Goal: Transaction & Acquisition: Purchase product/service

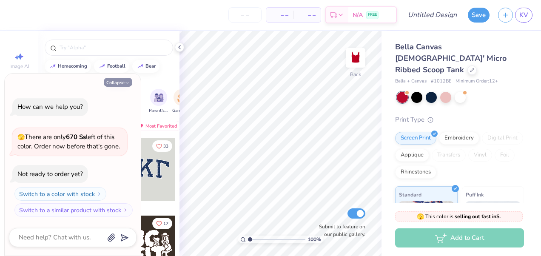
click at [129, 83] on icon "button" at bounding box center [127, 82] width 5 height 5
type textarea "x"
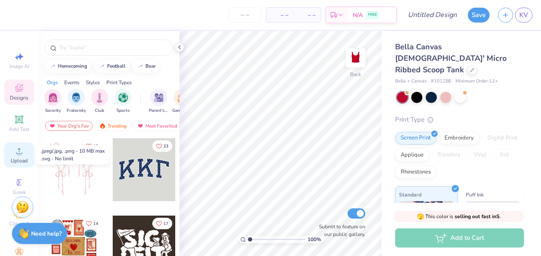
click at [16, 154] on icon at bounding box center [19, 151] width 6 height 6
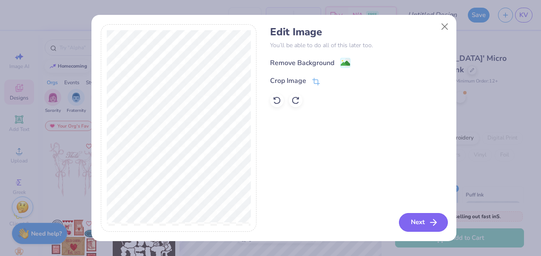
click at [420, 222] on button "Next" at bounding box center [423, 222] width 49 height 19
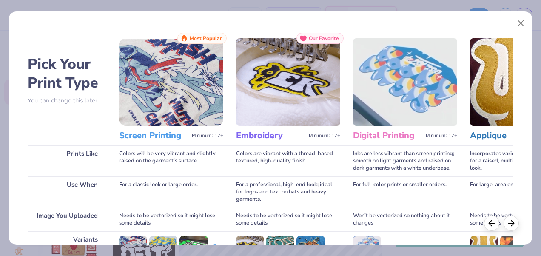
scroll to position [125, 0]
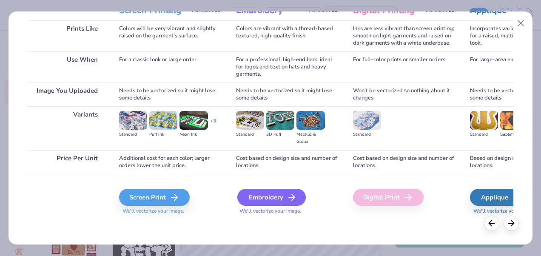
click at [255, 194] on div "Embroidery" at bounding box center [271, 197] width 69 height 17
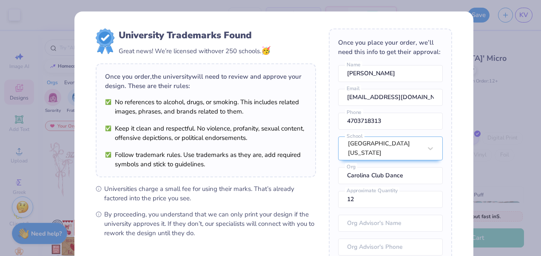
click at [291, 144] on body "Art colors – – Per Item – – Total Est. Delivery N/A FREE Design Title Save KV I…" at bounding box center [270, 128] width 541 height 256
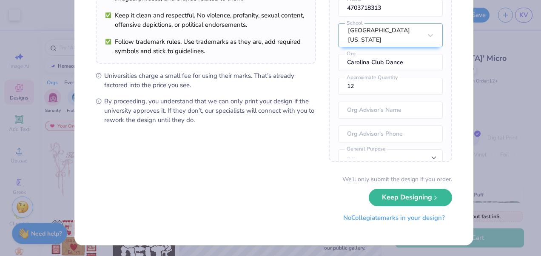
click at [420, 217] on button "No Collegiate marks in your design?" at bounding box center [394, 217] width 116 height 17
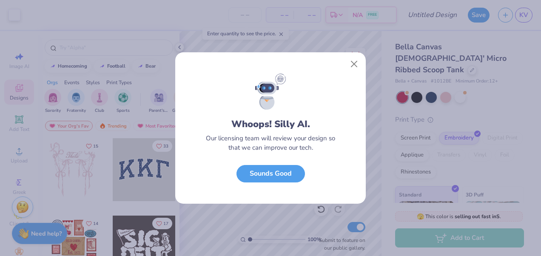
scroll to position [16, 0]
click at [283, 172] on button "Sounds Good" at bounding box center [271, 171] width 69 height 17
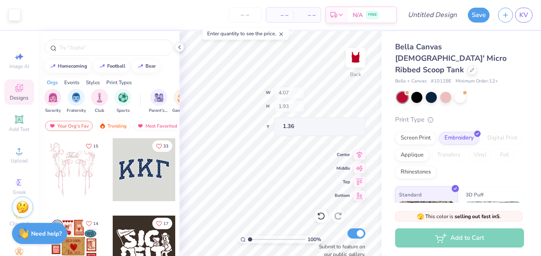
type input "1.04"
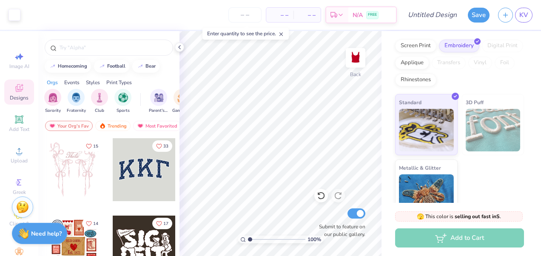
scroll to position [99, 0]
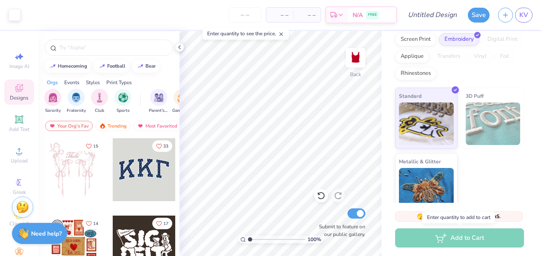
click at [431, 240] on div "Add to Cart" at bounding box center [459, 238] width 129 height 19
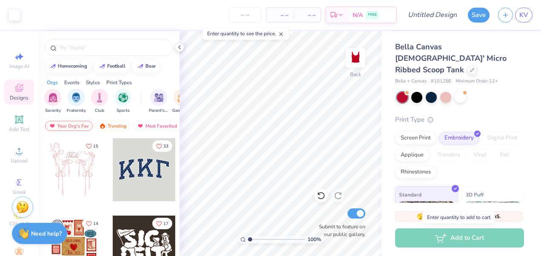
click at [452, 242] on div "Add to Cart" at bounding box center [459, 238] width 129 height 19
click at [247, 14] on input "number" at bounding box center [245, 14] width 33 height 15
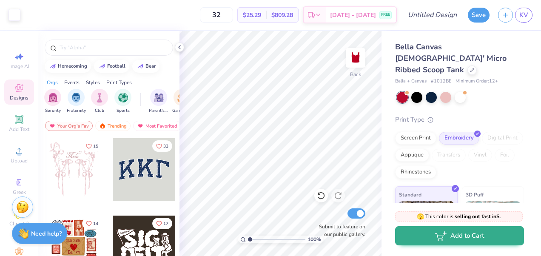
type input "32"
click at [486, 236] on button "Add to Cart" at bounding box center [459, 235] width 129 height 19
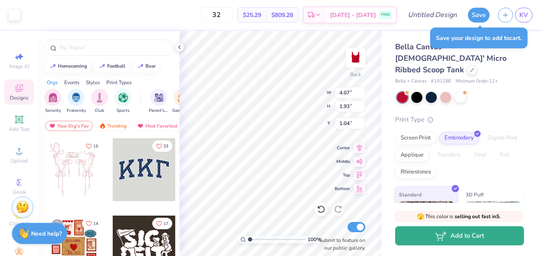
click at [464, 238] on button "Add to Cart" at bounding box center [459, 235] width 129 height 19
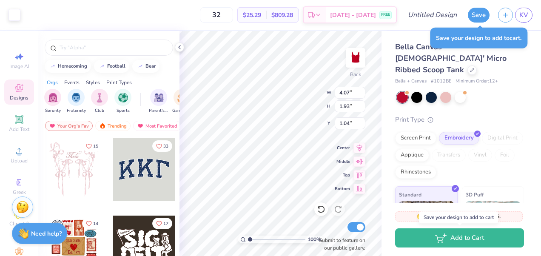
click at [495, 99] on div "Bella Canvas [DEMOGRAPHIC_DATA]' Micro Ribbed Scoop Tank Bella + Canvas # 1012B…" at bounding box center [459, 177] width 129 height 272
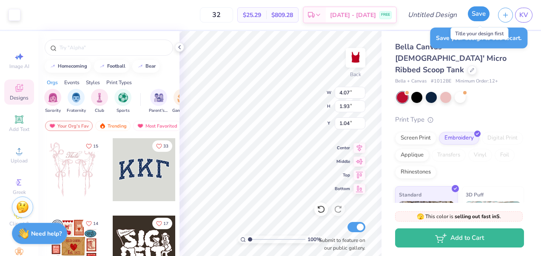
click at [484, 8] on button "Save" at bounding box center [479, 13] width 22 height 15
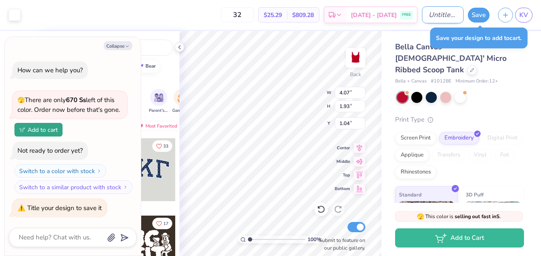
type textarea "x"
click at [435, 15] on input "Design Title" at bounding box center [443, 14] width 42 height 17
type input "c"
type textarea "x"
type input "cc"
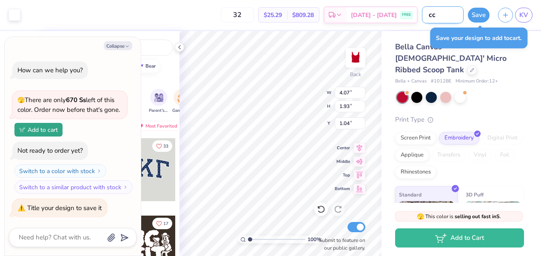
type textarea "x"
type input "ccd"
type textarea "x"
type input "ccd"
type textarea "x"
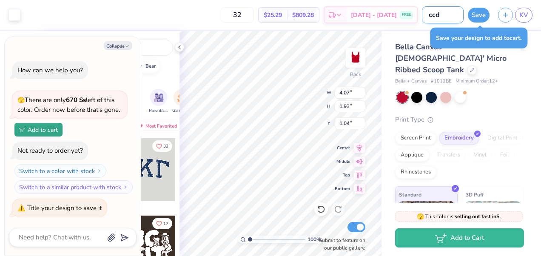
type input "ccd"
type textarea "x"
type input "ccd f"
type textarea "x"
type input "ccd fi"
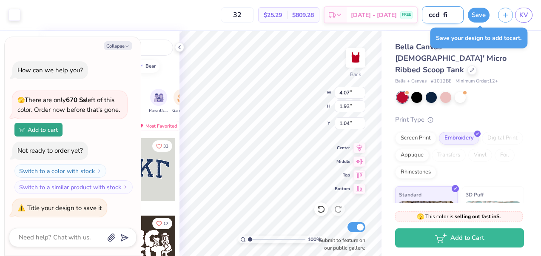
type textarea "x"
type input "ccd fin"
type textarea "x"
type input "ccd fina"
type textarea "x"
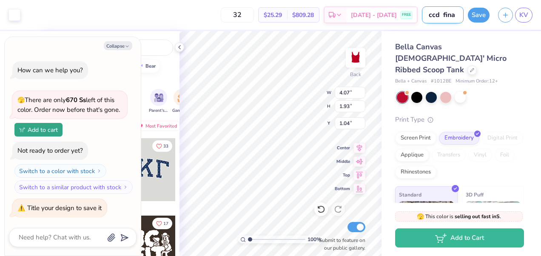
type input "ccd final"
type textarea "x"
type input "ccd final"
type textarea "x"
type input "ccd final t"
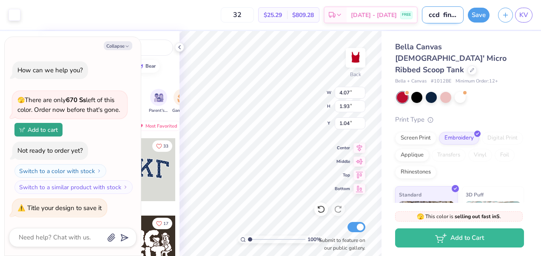
type textarea "x"
type input "ccd final"
type textarea "x"
type input "cc"
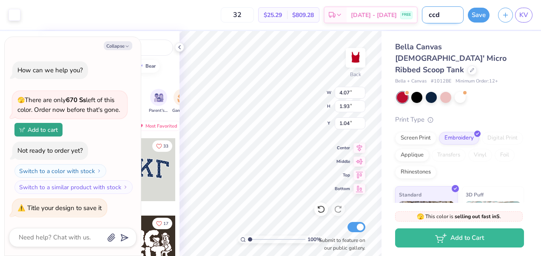
type textarea "x"
type input "c"
type textarea "x"
type input "c"
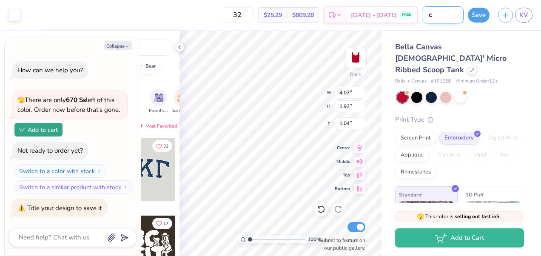
type textarea "x"
type input "cc"
type textarea "x"
type input "ccd"
type textarea "x"
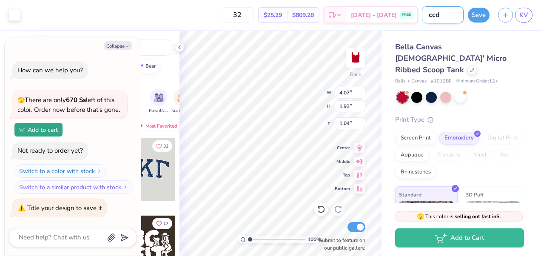
type input "ccd"
type textarea "x"
type input "ccd f"
type textarea "x"
type input "ccd fi"
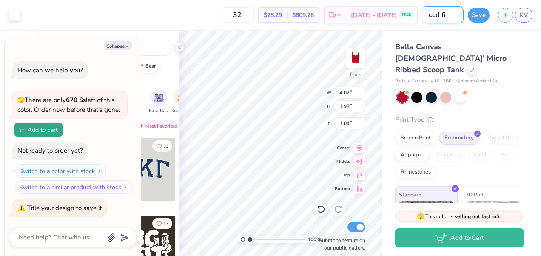
type textarea "x"
type input "ccd fina"
type textarea "x"
type input "ccd final"
type textarea "x"
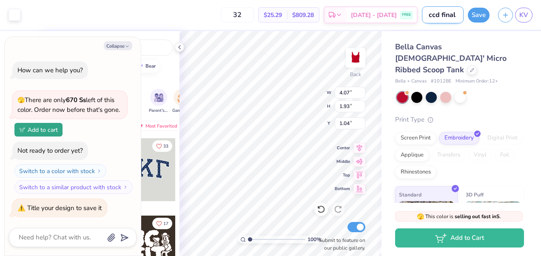
type input "ccd final t"
type textarea "x"
type input "ccd final tank"
type textarea "x"
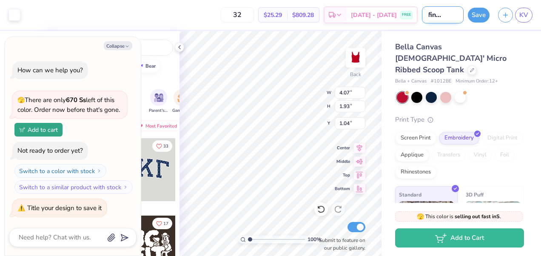
type input "ccd final tank"
click at [473, 20] on div "Save" at bounding box center [479, 15] width 22 height 15
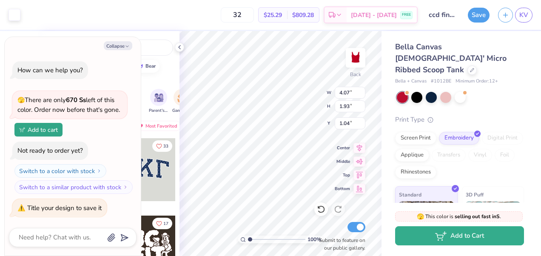
click at [451, 237] on button "Add to Cart" at bounding box center [459, 235] width 129 height 19
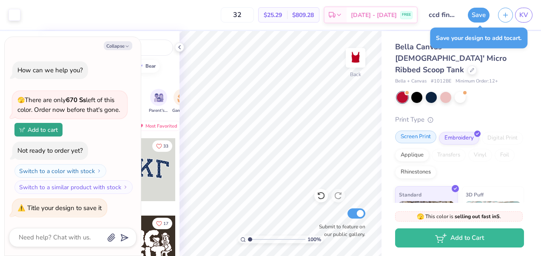
click at [420, 131] on div "Screen Print" at bounding box center [415, 137] width 41 height 13
click at [453, 131] on div "Embroidery" at bounding box center [459, 137] width 40 height 13
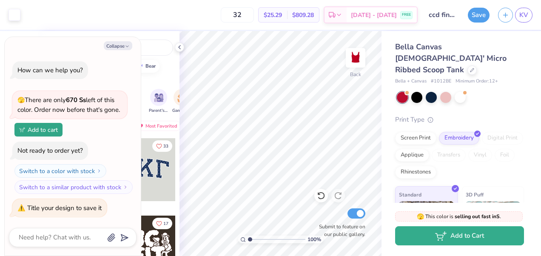
click at [478, 242] on button "Add to Cart" at bounding box center [459, 235] width 129 height 19
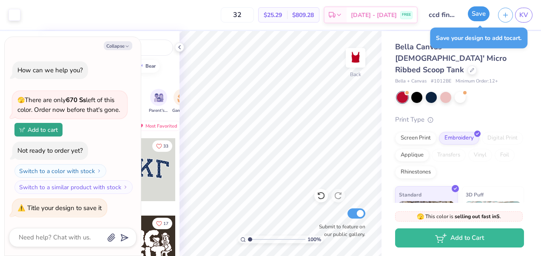
click at [482, 17] on button "Save" at bounding box center [479, 13] width 22 height 15
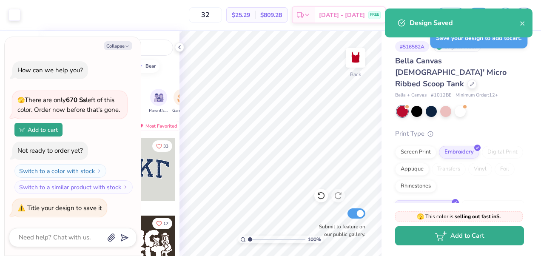
click at [450, 236] on button "Add to Cart" at bounding box center [459, 235] width 129 height 19
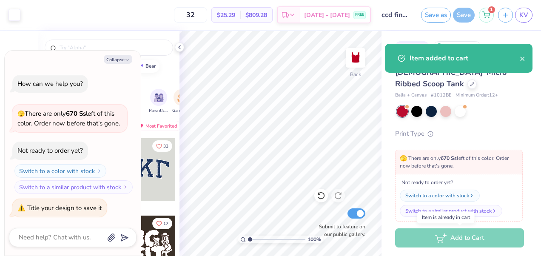
type textarea "x"
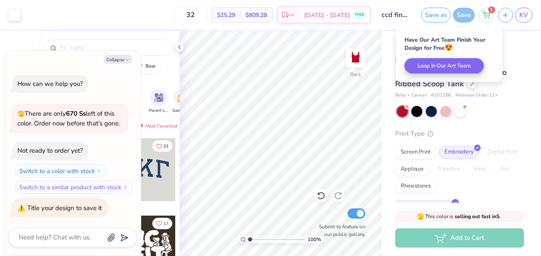
click at [379, 25] on div "Design Title ccd final tank" at bounding box center [396, 15] width 42 height 30
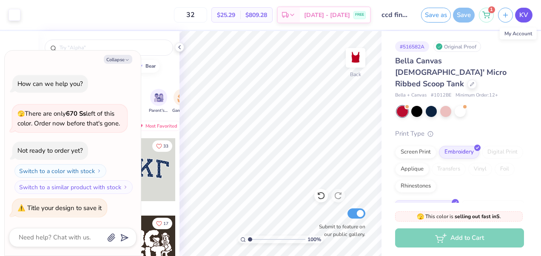
click at [520, 13] on link "KV" at bounding box center [523, 15] width 17 height 15
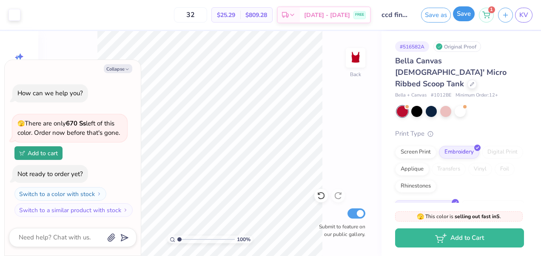
click at [470, 15] on button "Save" at bounding box center [464, 13] width 22 height 15
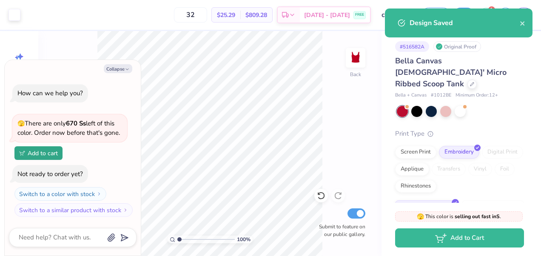
click at [529, 20] on div "Design Saved" at bounding box center [459, 23] width 148 height 29
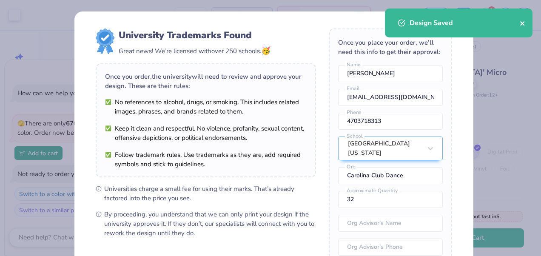
click at [520, 21] on icon "close" at bounding box center [523, 23] width 6 height 7
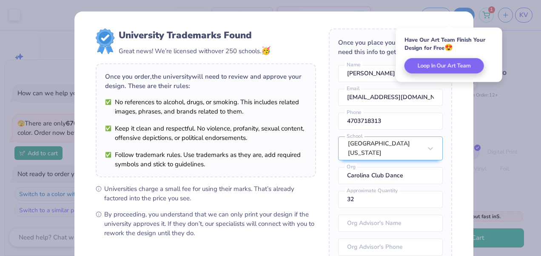
scroll to position [113, 0]
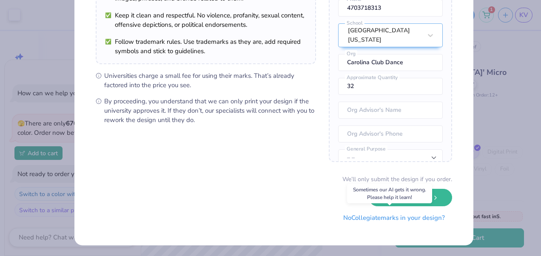
click at [423, 220] on button "No Collegiate marks in your design?" at bounding box center [394, 217] width 116 height 17
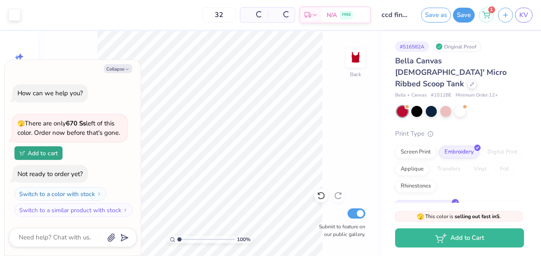
scroll to position [16, 0]
click at [523, 13] on span "KV" at bounding box center [524, 15] width 9 height 10
type textarea "x"
